Goal: Check status: Check status

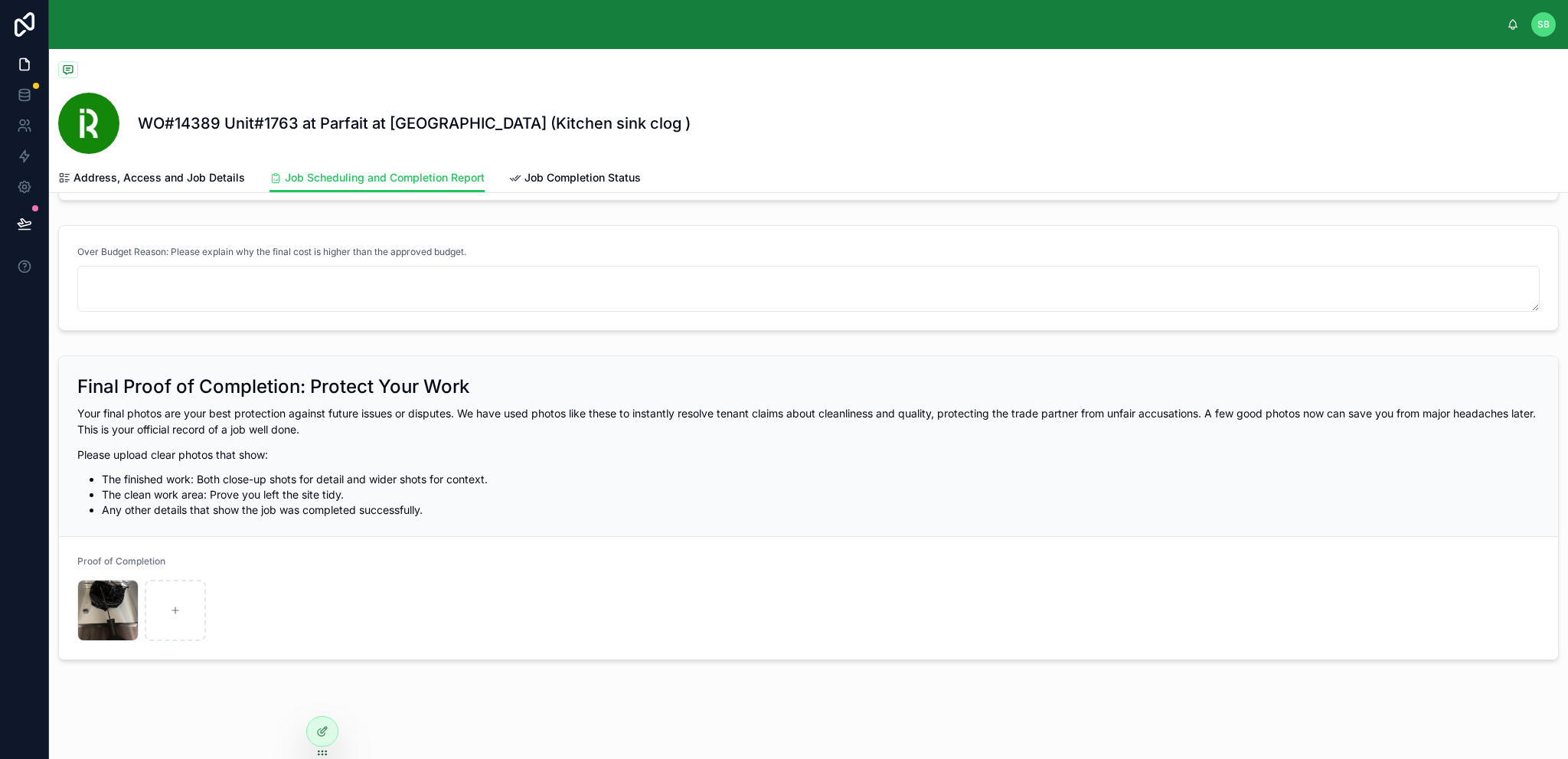
scroll to position [1135, 0]
click at [580, 176] on span "Job Completion Status" at bounding box center [582, 178] width 116 height 15
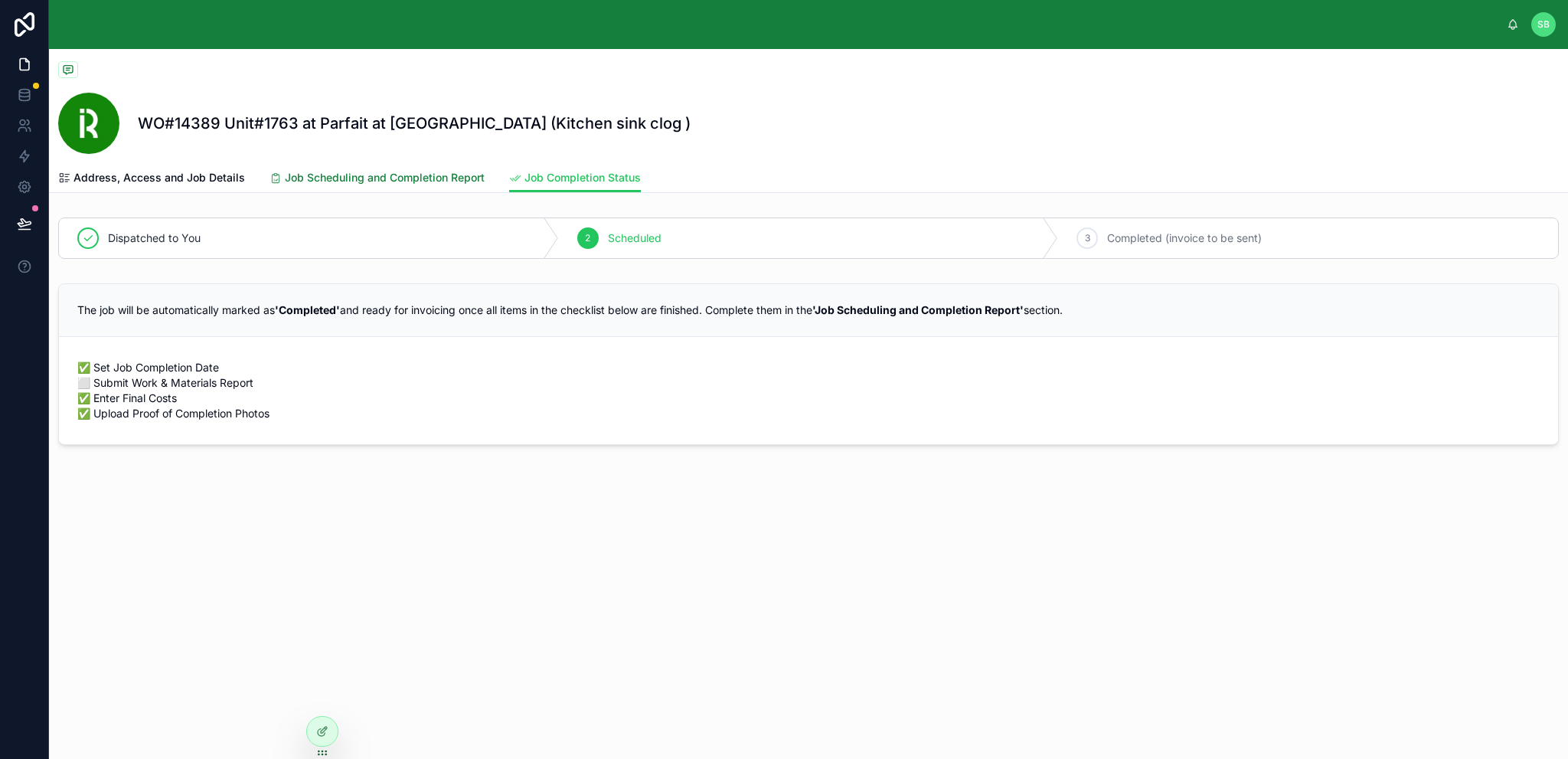
click at [423, 176] on span "Job Scheduling and Completion Report" at bounding box center [385, 178] width 200 height 15
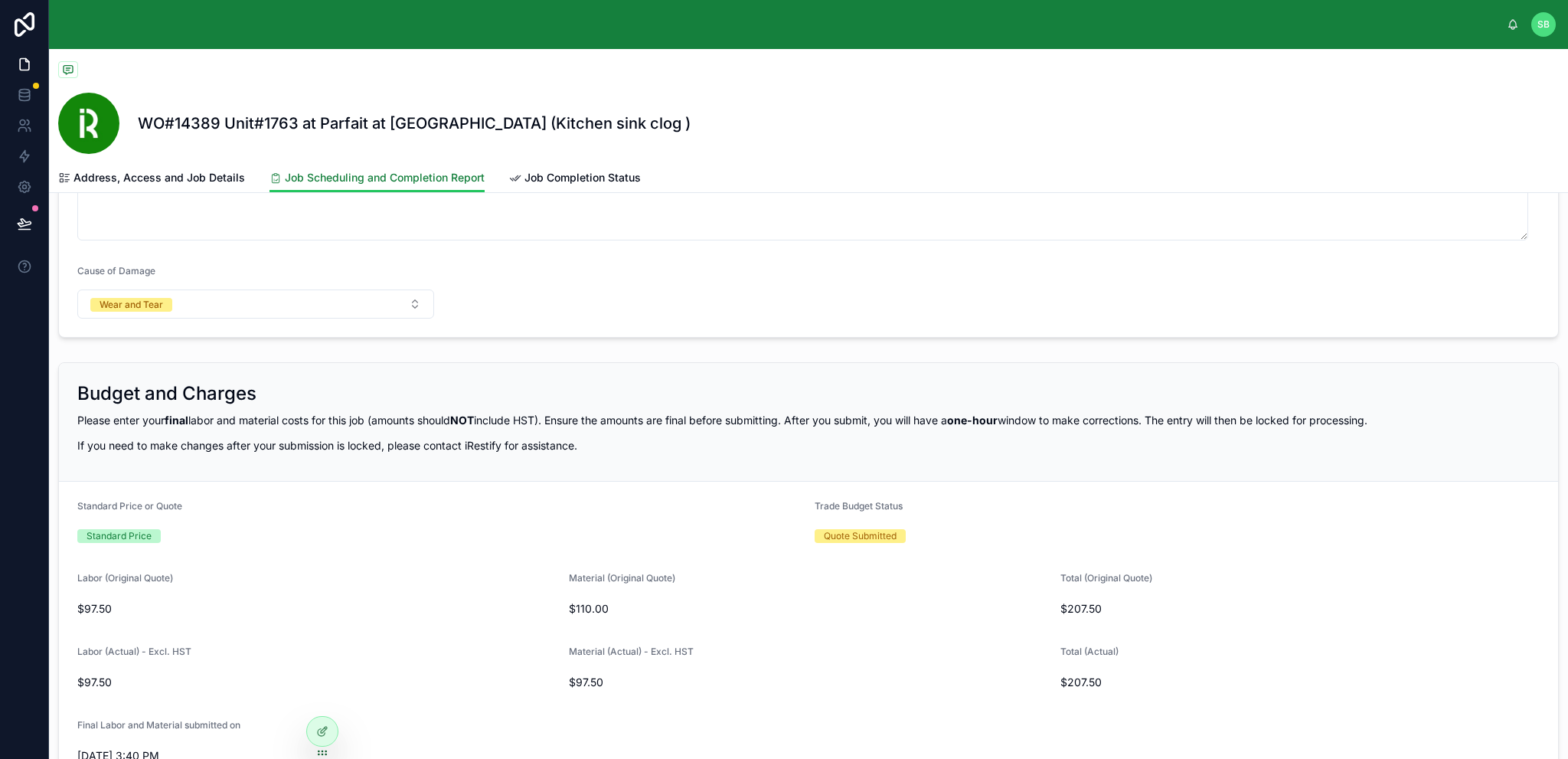
scroll to position [537, 0]
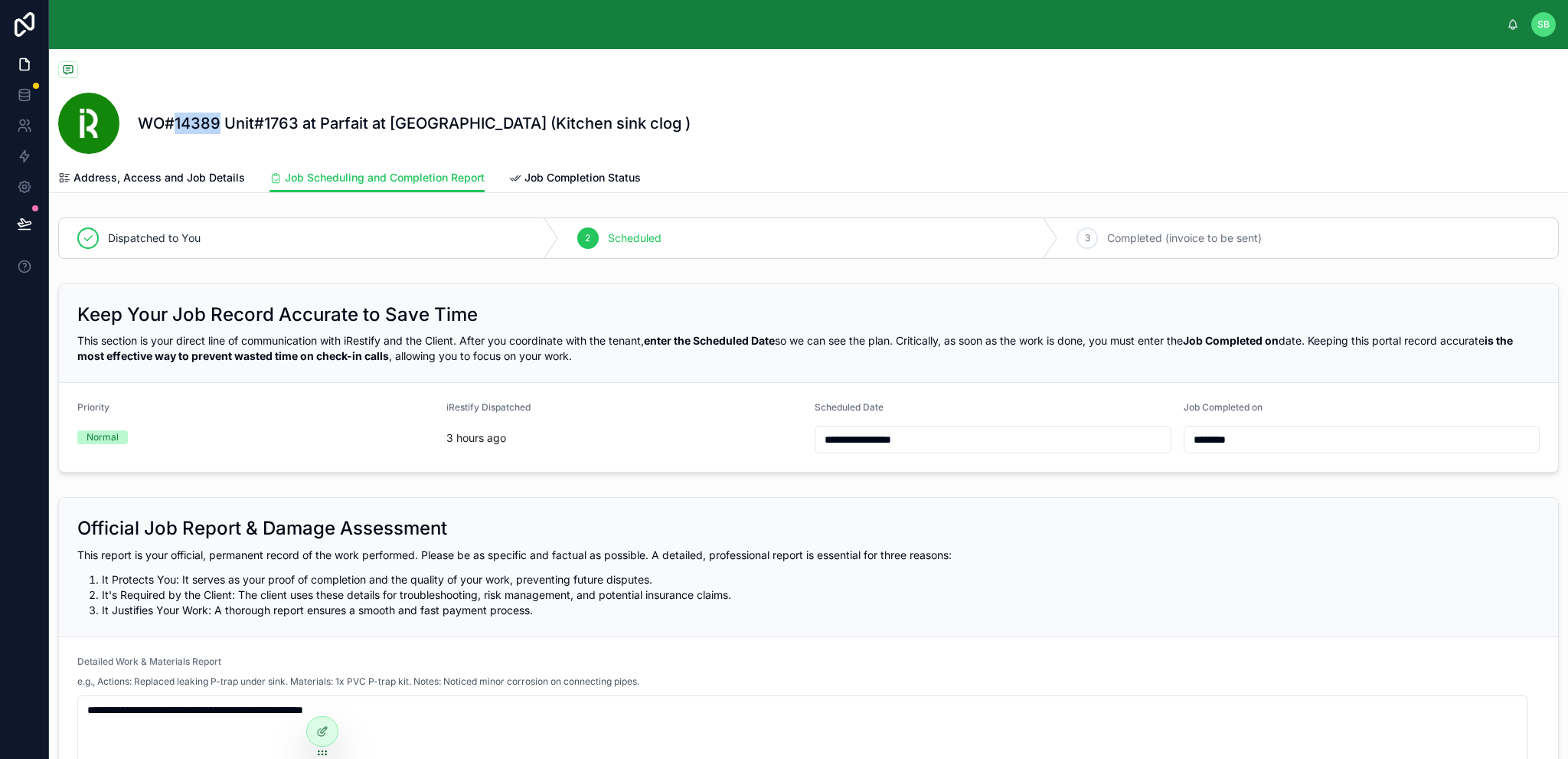
drag, startPoint x: 176, startPoint y: 119, endPoint x: 218, endPoint y: 122, distance: 42.1
click at [218, 122] on h1 "WO#14389 Unit#1763 at Parfait at [GEOGRAPHIC_DATA] (Kitchen sink clog )" at bounding box center [414, 123] width 553 height 22
copy h1 "14389"
click at [597, 169] on link "Job Completion Status" at bounding box center [575, 179] width 132 height 31
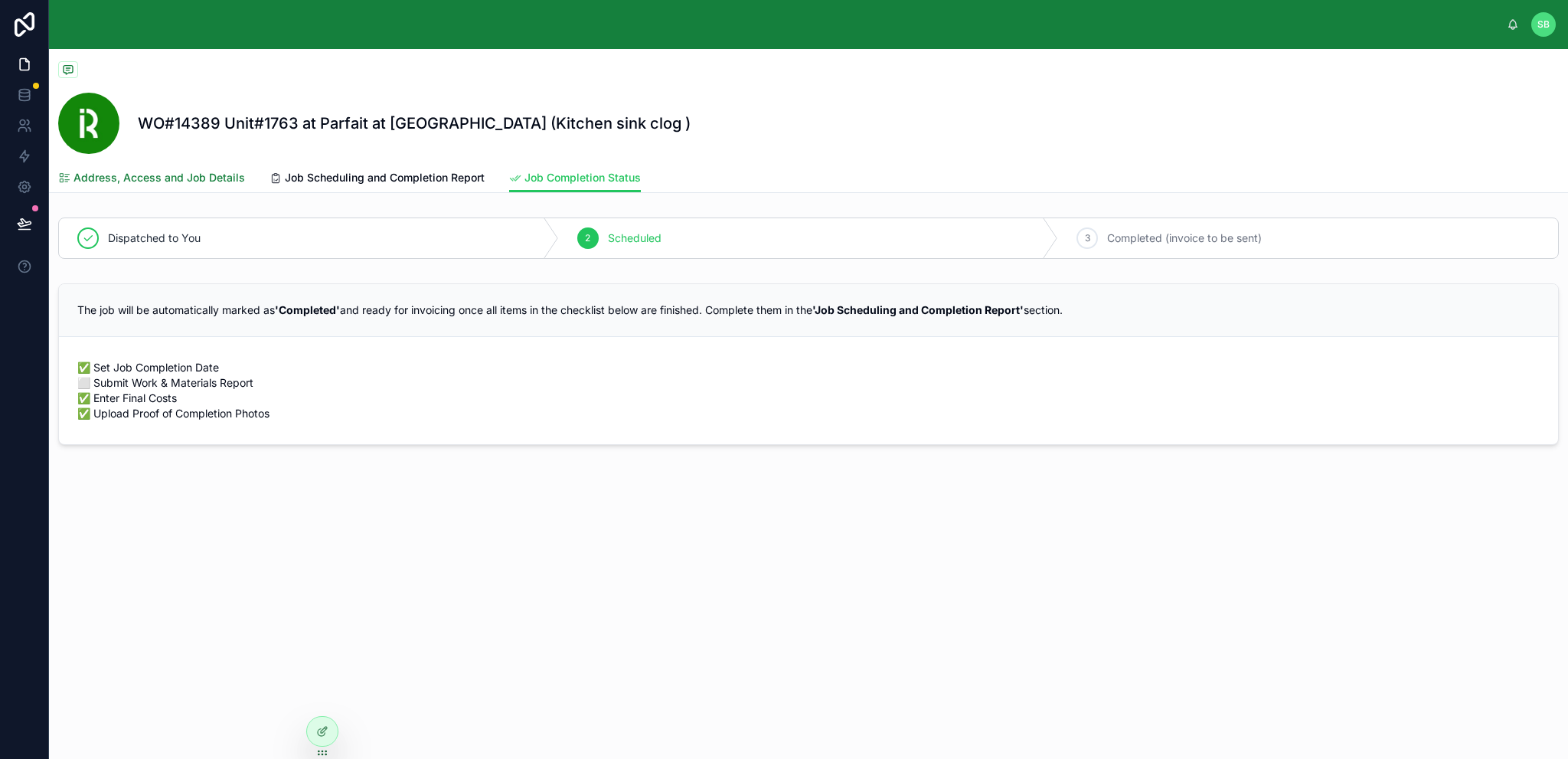
click at [176, 179] on span "Address, Access and Job Details" at bounding box center [160, 178] width 172 height 15
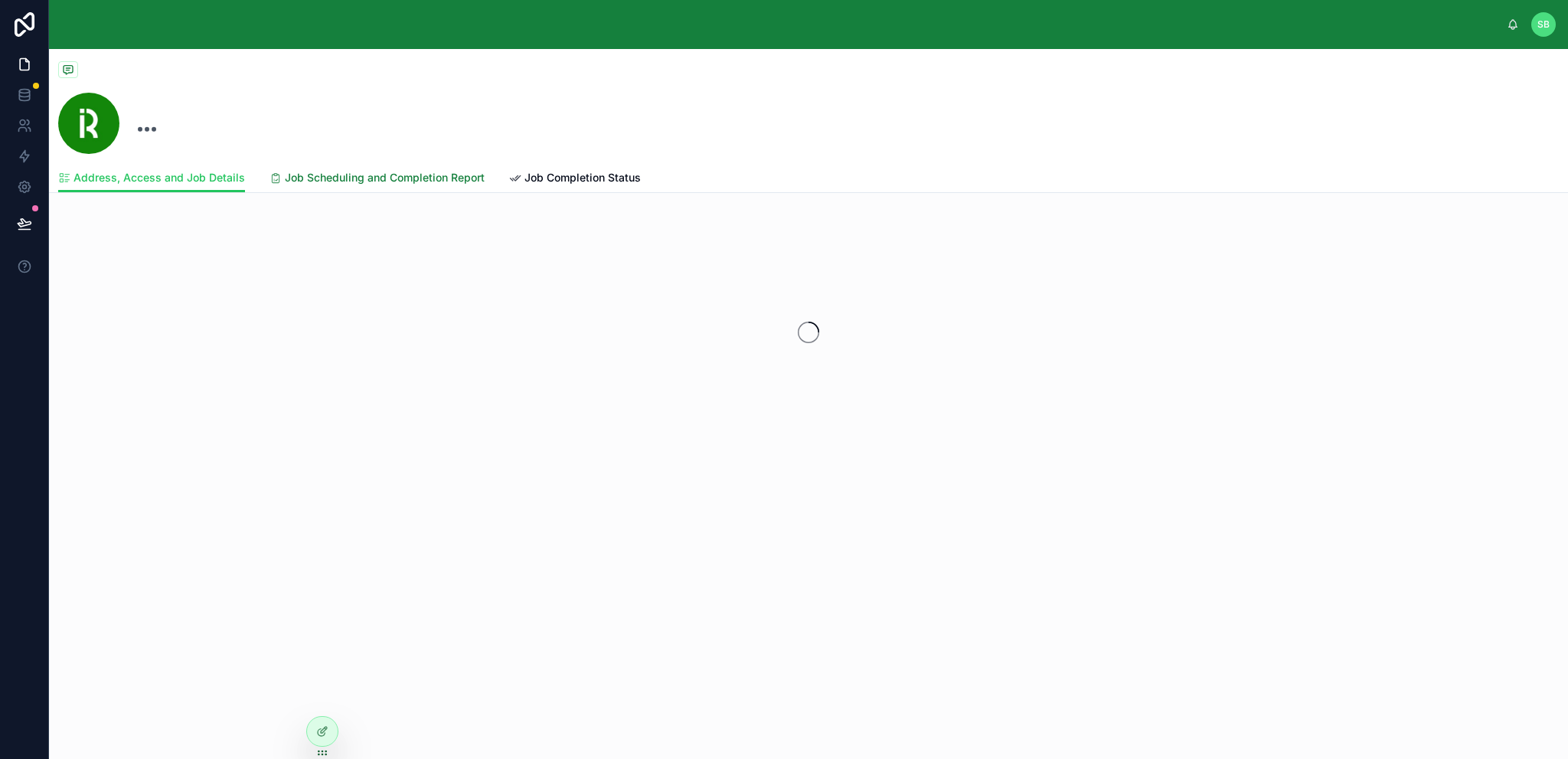
click at [365, 174] on span "Job Scheduling and Completion Report" at bounding box center [385, 178] width 200 height 15
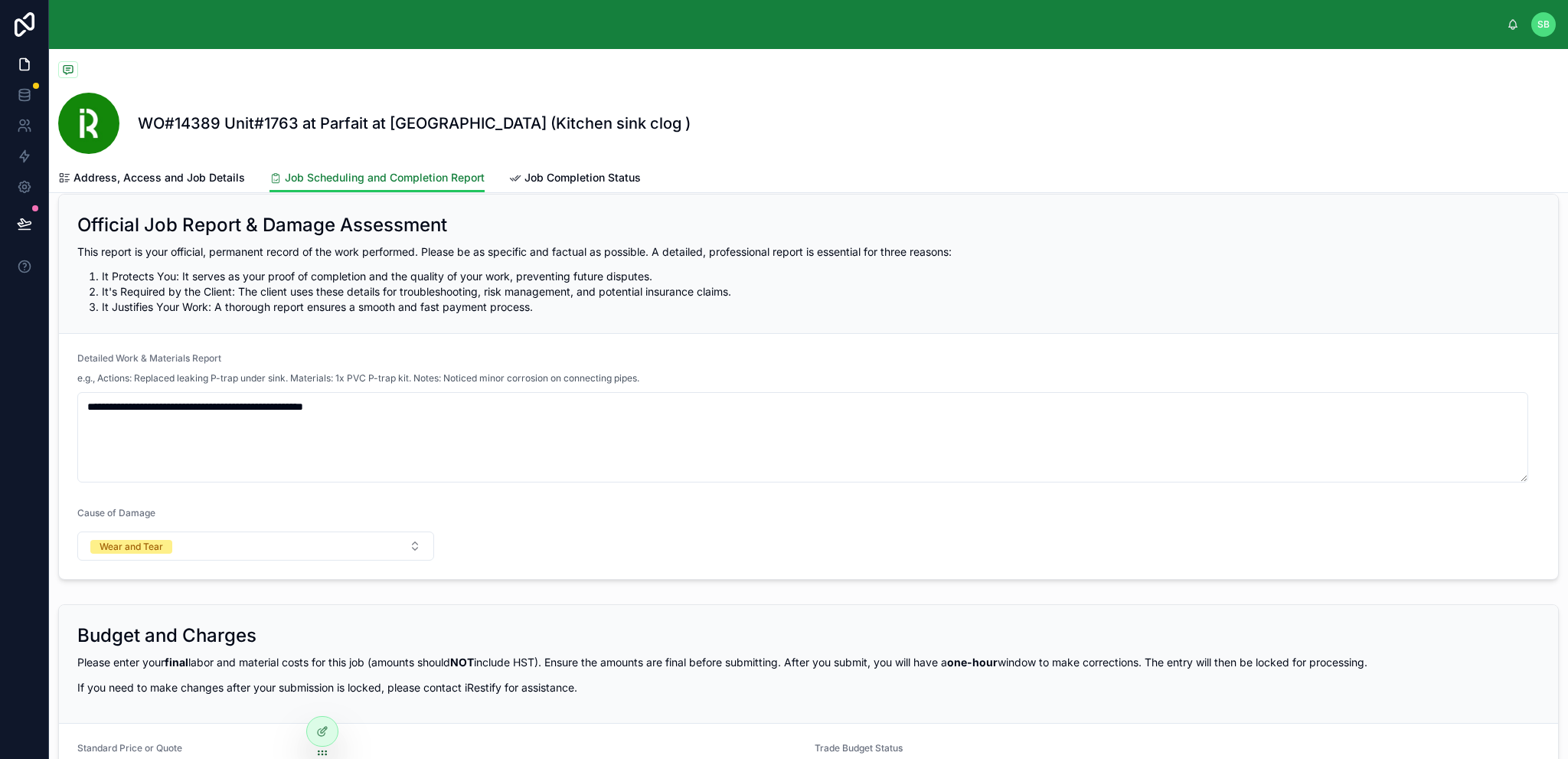
scroll to position [292, 0]
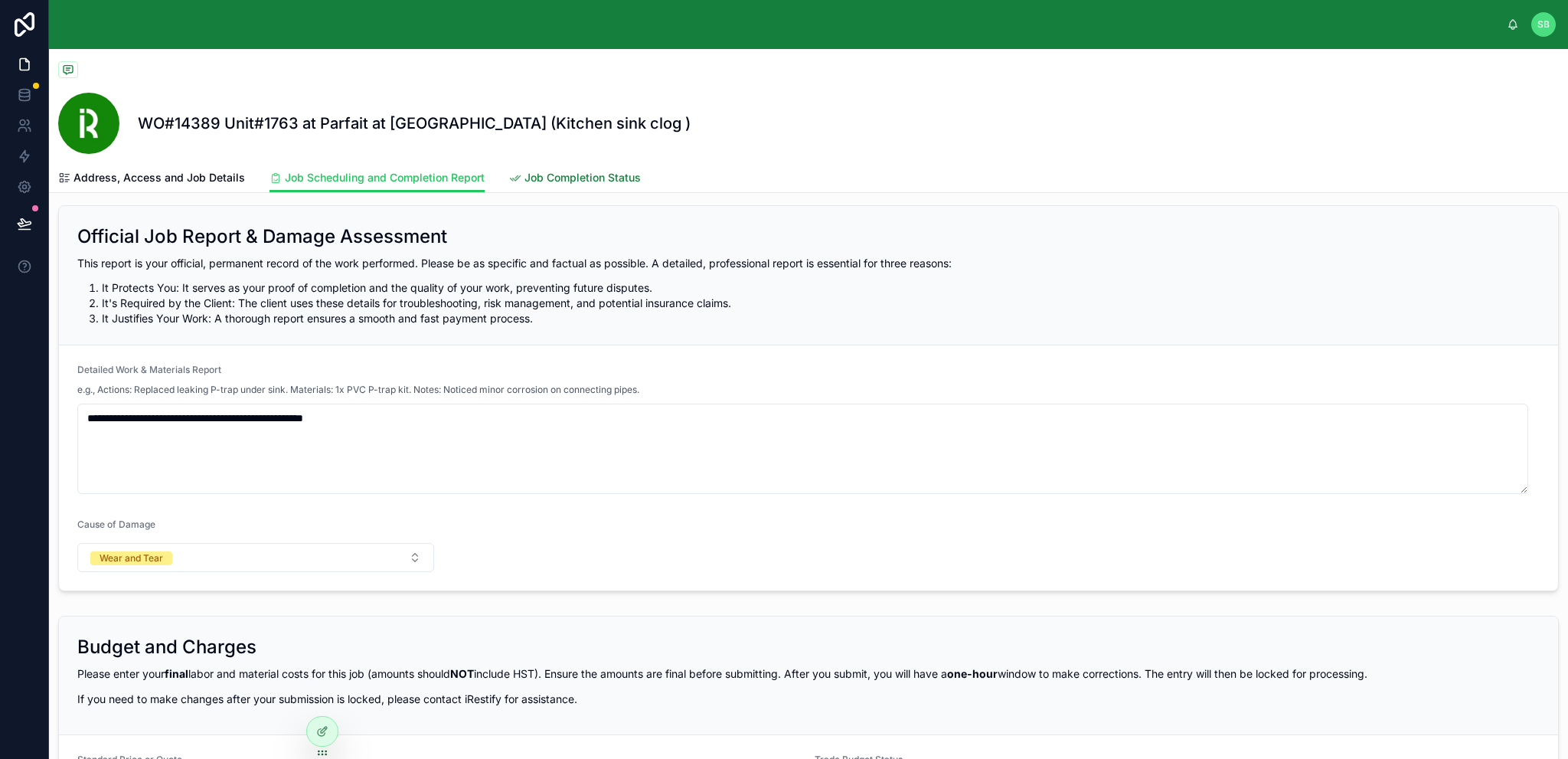
click at [552, 174] on span "Job Completion Status" at bounding box center [582, 178] width 116 height 15
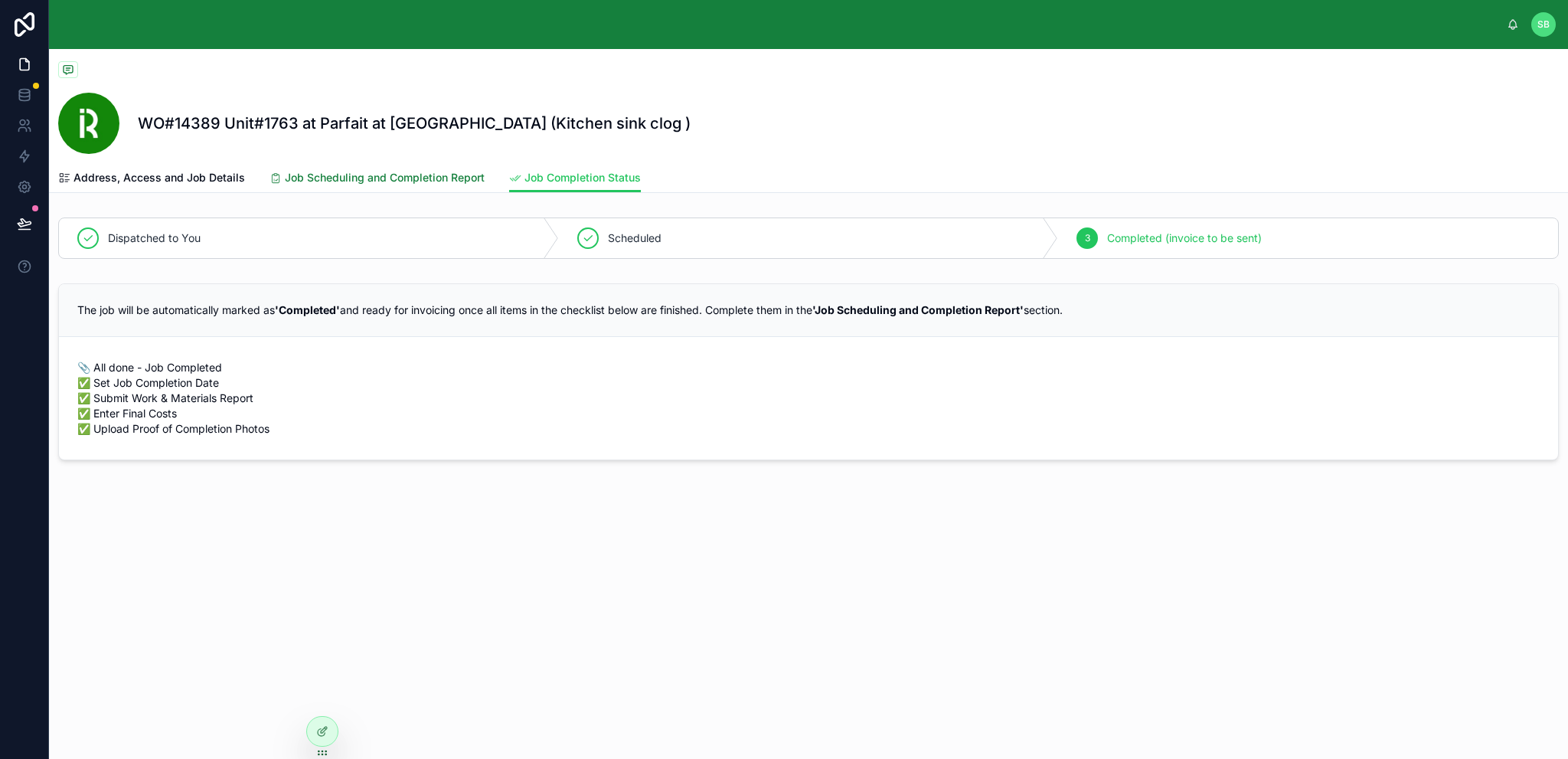
click at [369, 179] on span "Job Scheduling and Completion Report" at bounding box center [385, 178] width 200 height 15
